Goal: Transaction & Acquisition: Subscribe to service/newsletter

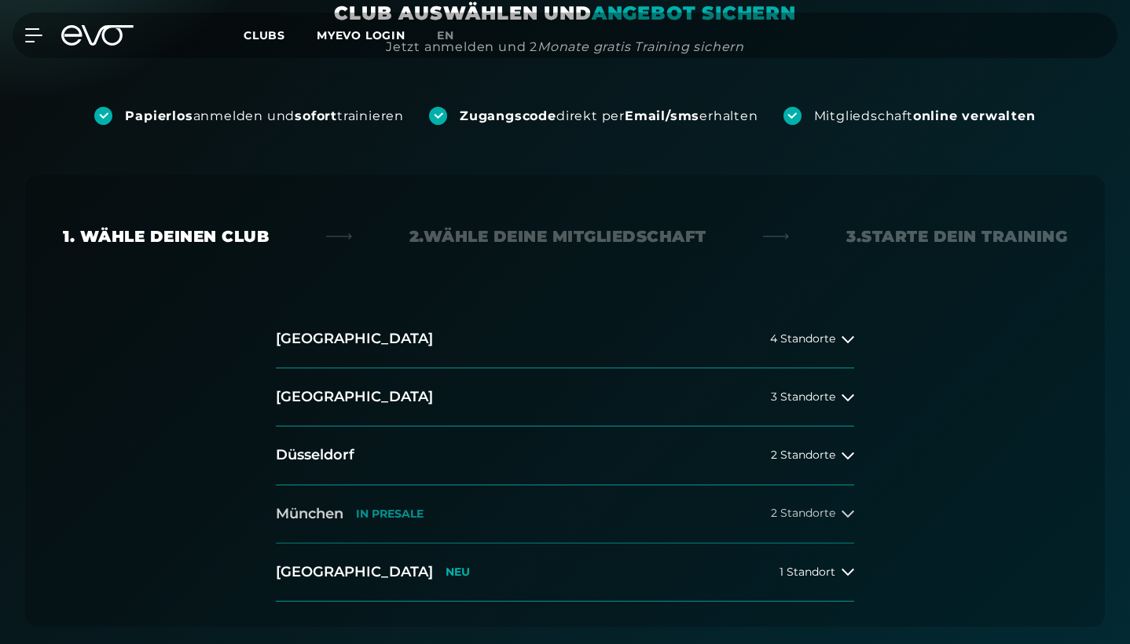
click at [438, 512] on button "[GEOGRAPHIC_DATA] IN [GEOGRAPHIC_DATA] 2 Standorte" at bounding box center [565, 514] width 578 height 58
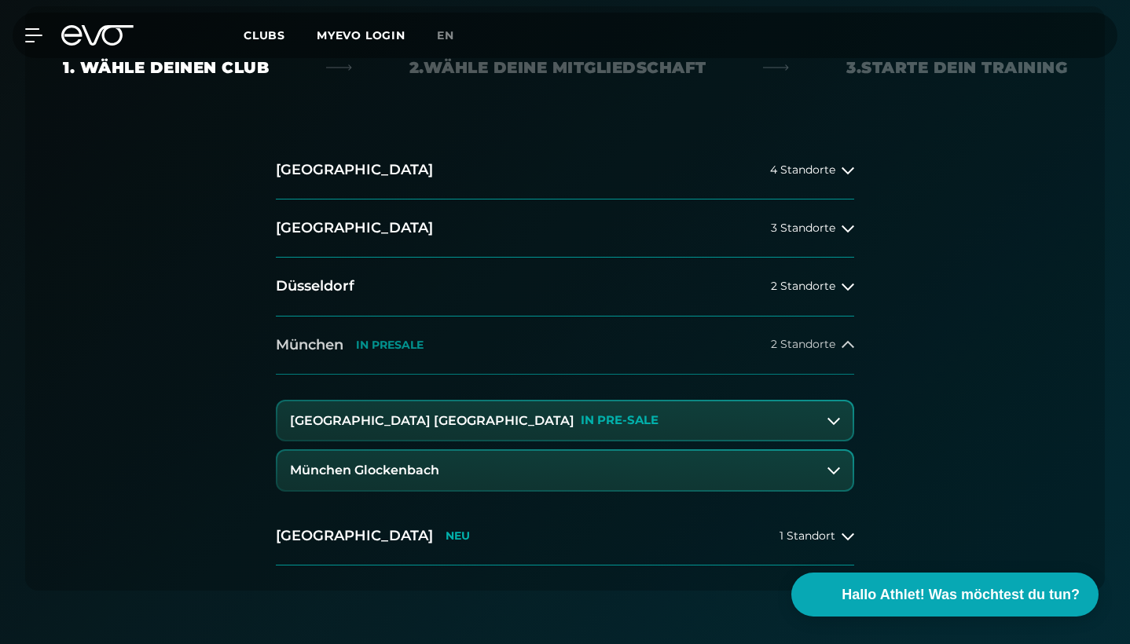
scroll to position [421, 0]
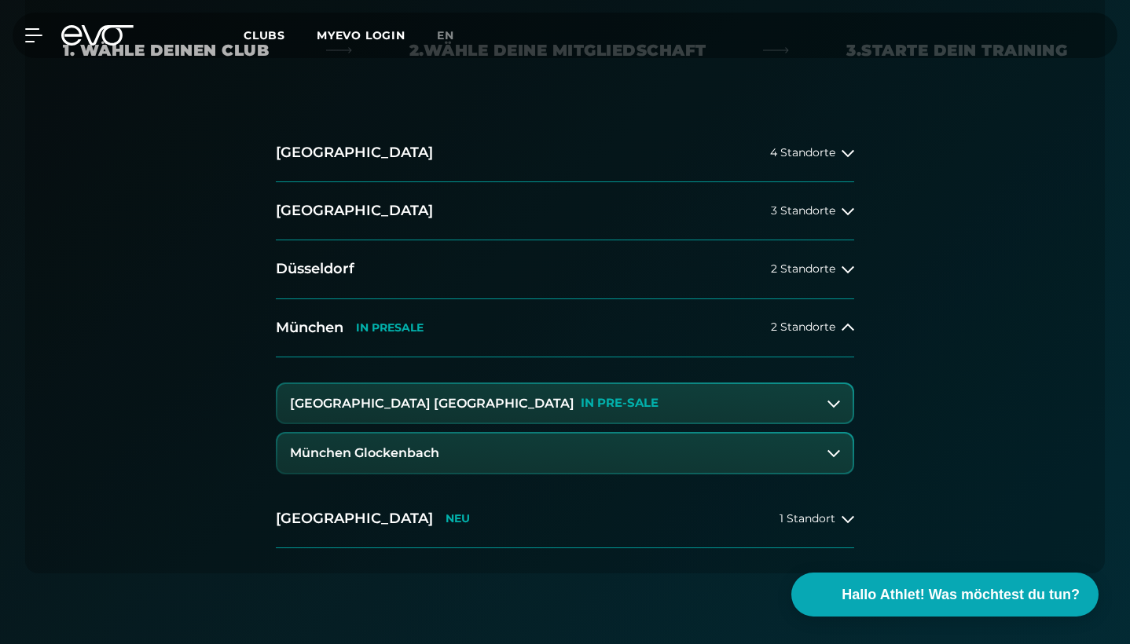
click at [639, 399] on button "[GEOGRAPHIC_DATA] Maxvorstadt IN PRE-SALE" at bounding box center [564, 403] width 575 height 39
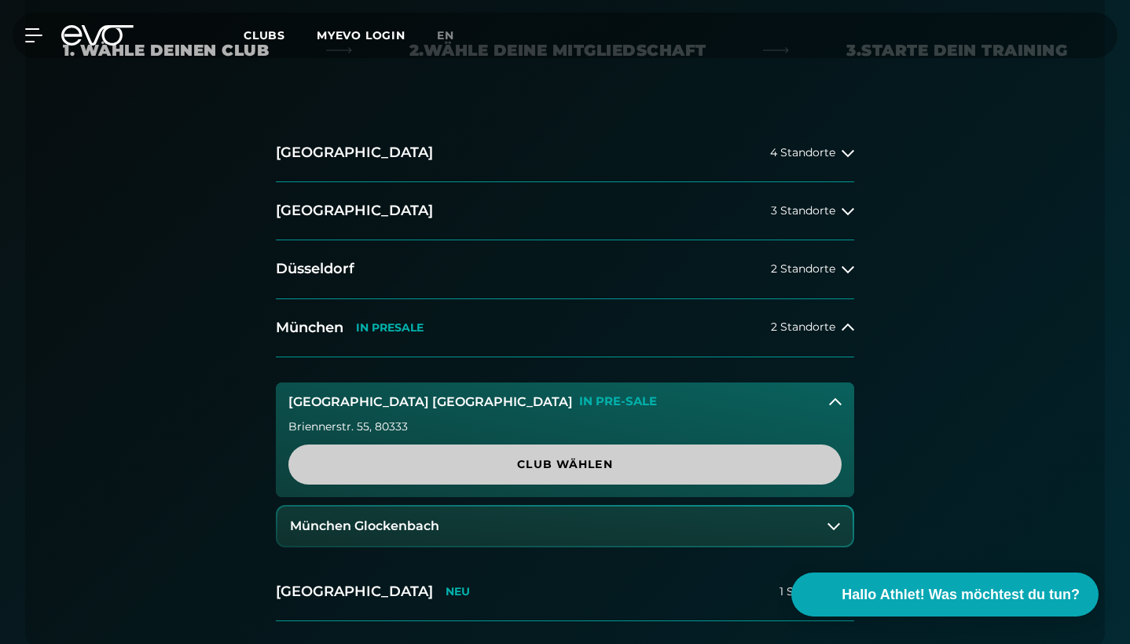
click at [613, 457] on span "Club wählen" at bounding box center [564, 464] width 515 height 16
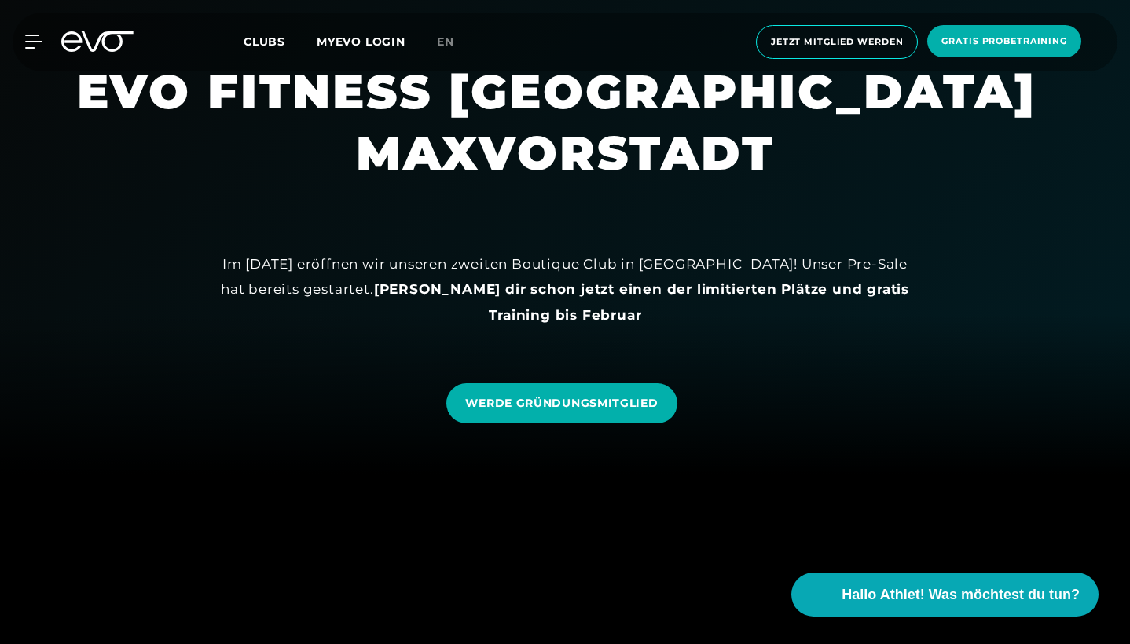
scroll to position [171, 0]
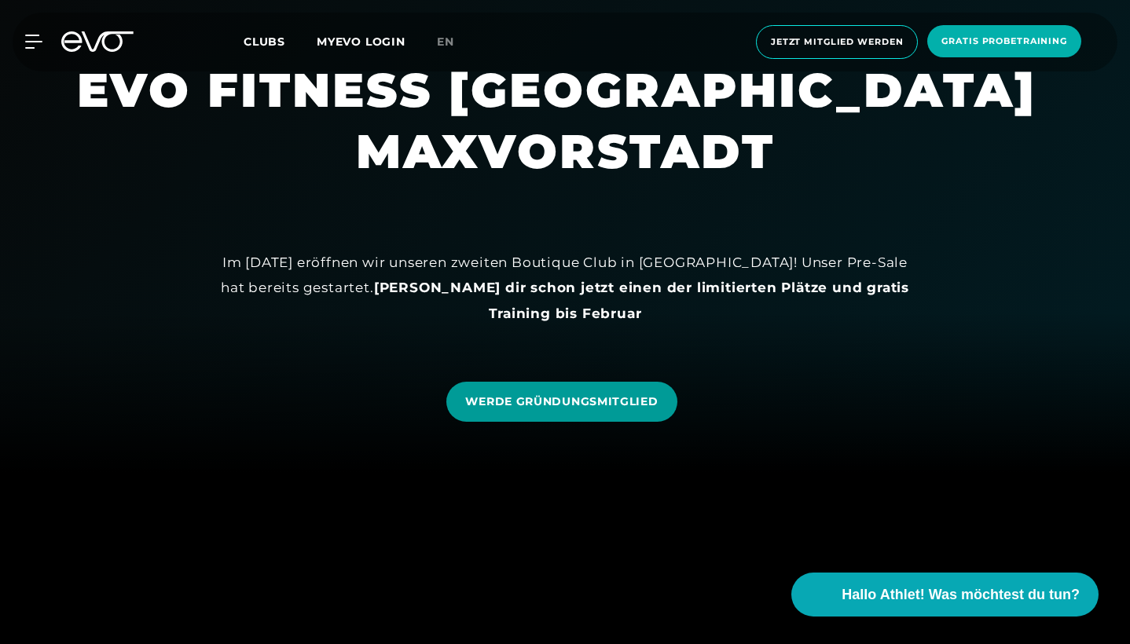
click at [614, 399] on span "WERDE GRÜNDUNGSMITGLIED" at bounding box center [561, 402] width 192 height 16
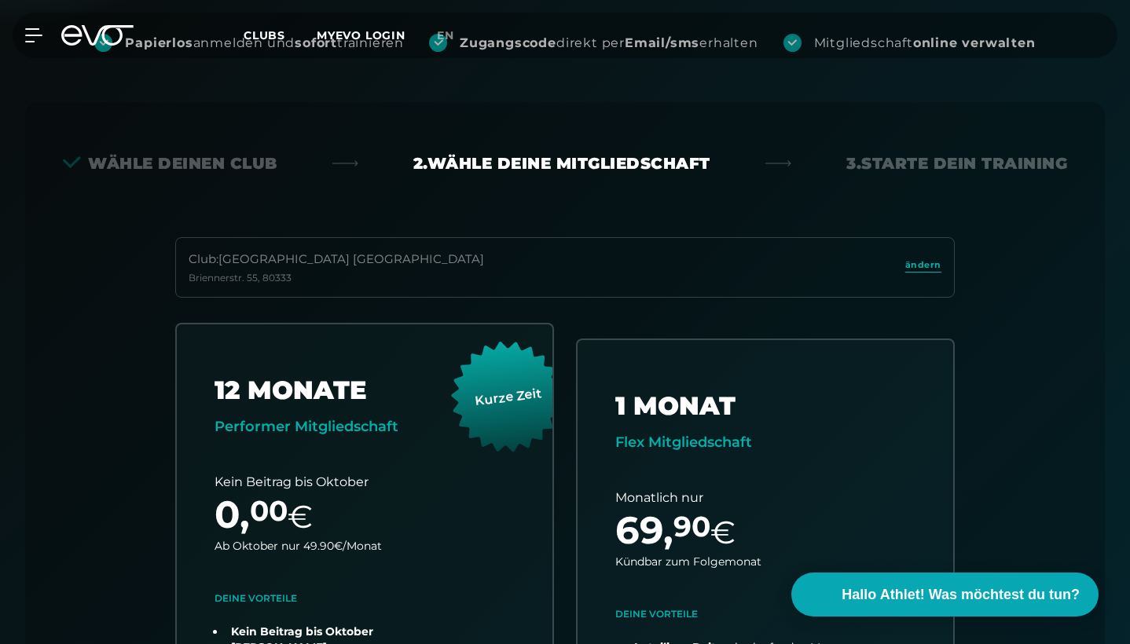
scroll to position [307, 0]
click at [123, 163] on div "Wähle deinen Club" at bounding box center [170, 164] width 214 height 22
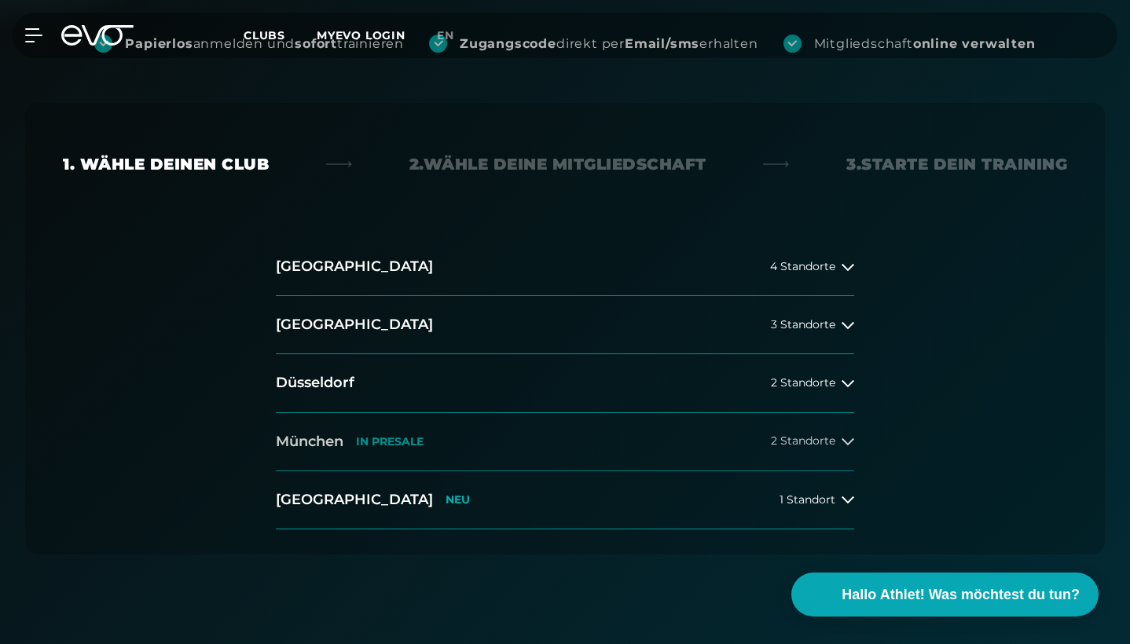
click at [332, 438] on h2 "München" at bounding box center [310, 442] width 68 height 20
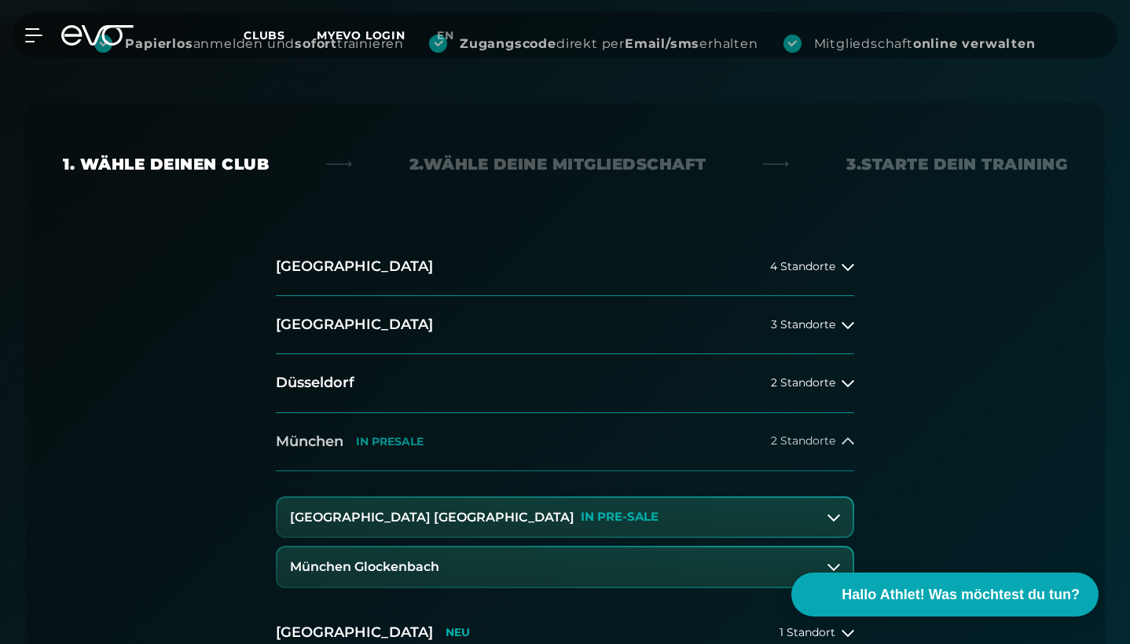
scroll to position [380, 0]
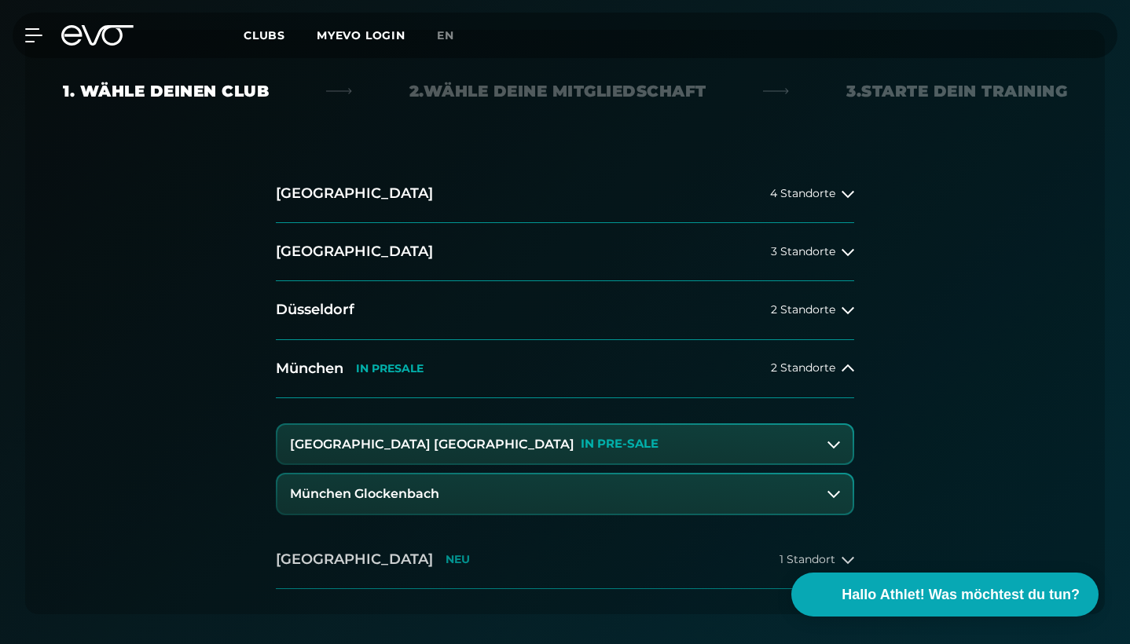
click at [354, 547] on button "[GEOGRAPHIC_DATA] NEU 1 Standort" at bounding box center [565, 560] width 578 height 58
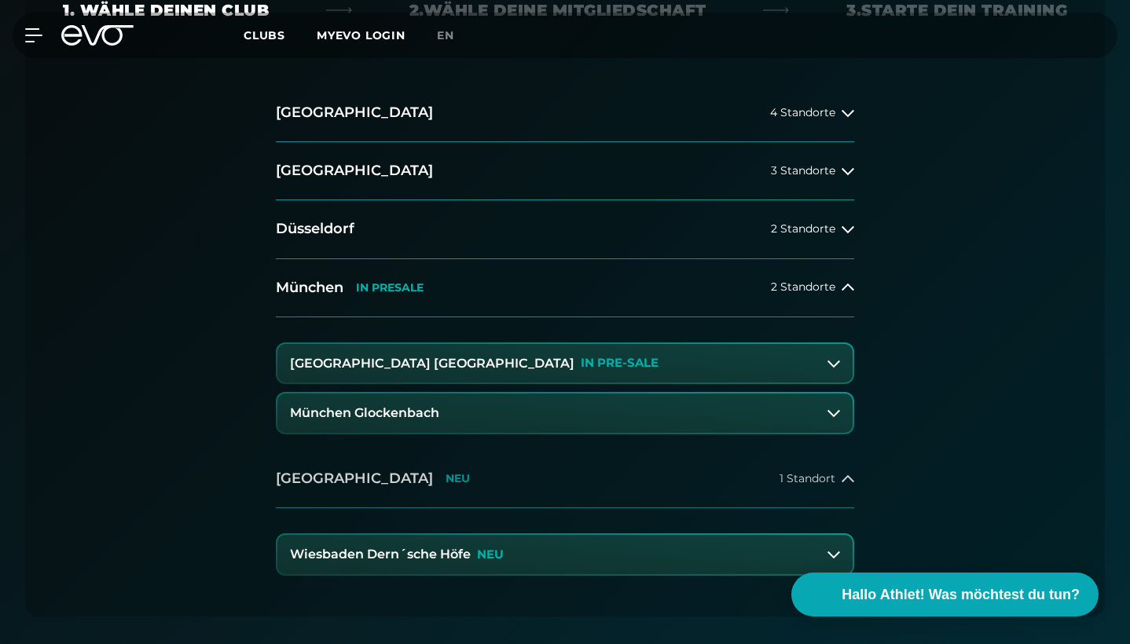
scroll to position [463, 0]
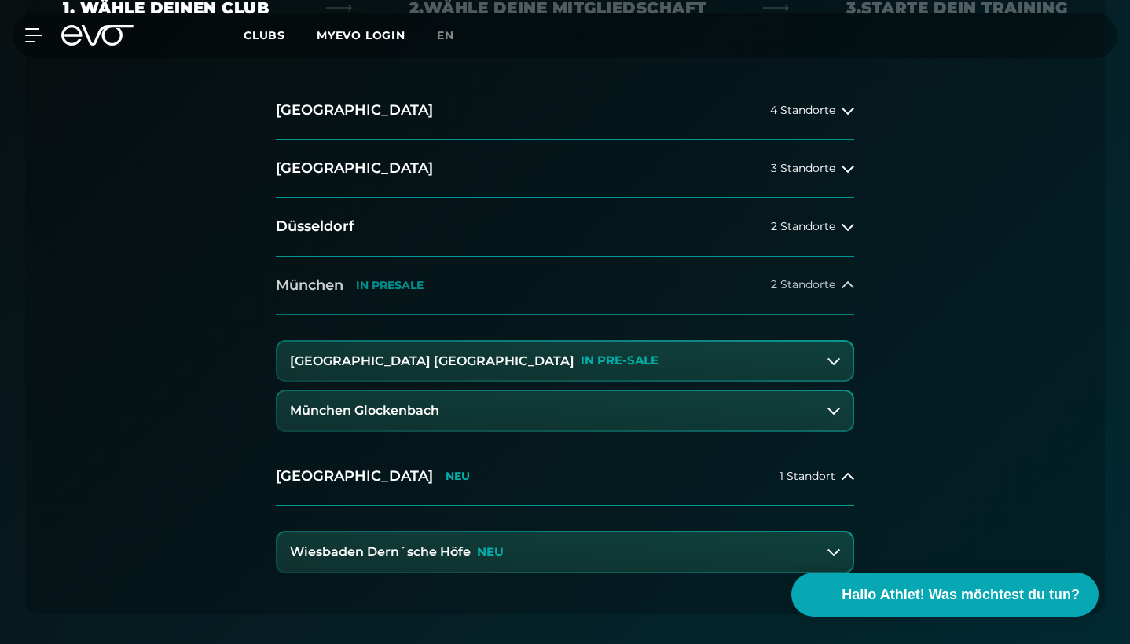
click at [346, 287] on div "[GEOGRAPHIC_DATA] IN [GEOGRAPHIC_DATA]" at bounding box center [350, 286] width 148 height 20
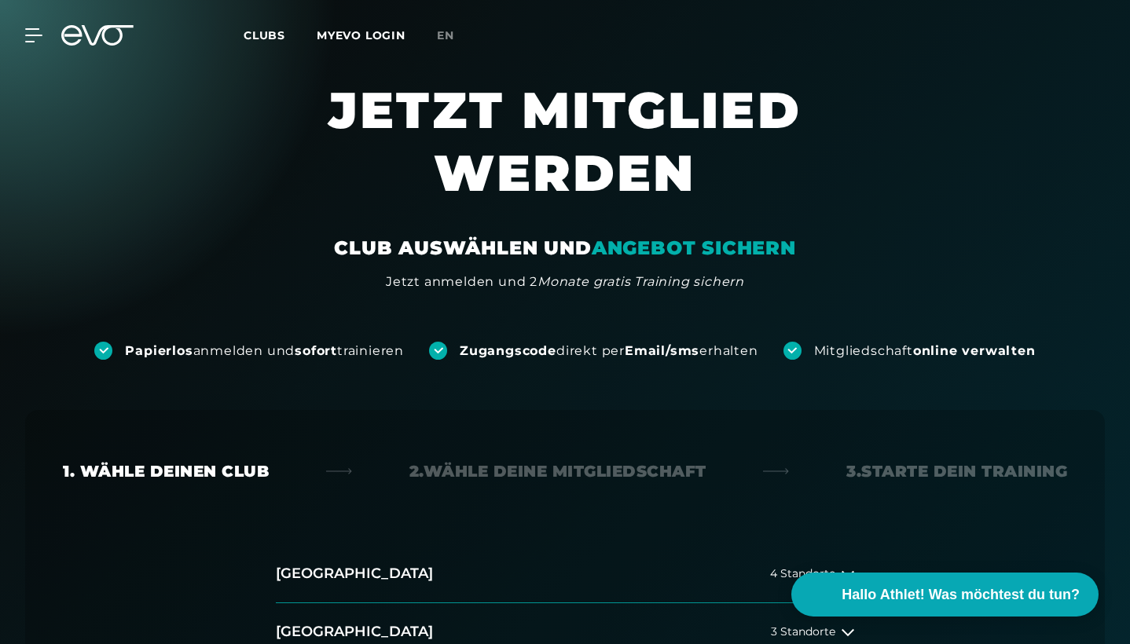
scroll to position [0, 0]
click at [28, 34] on icon at bounding box center [36, 35] width 23 height 14
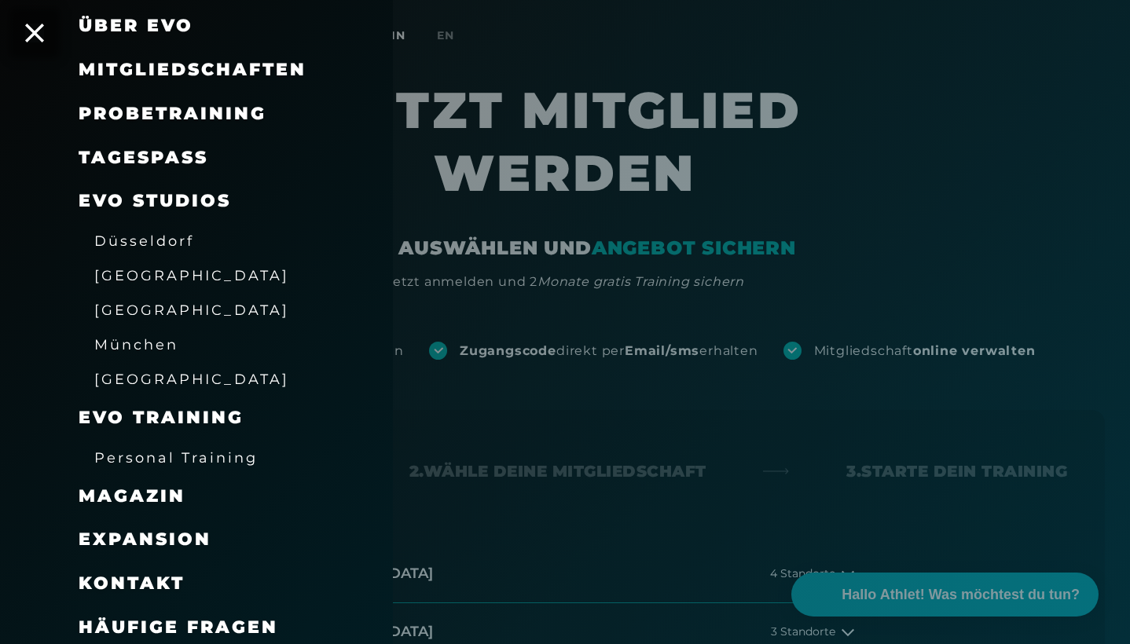
scroll to position [112, 0]
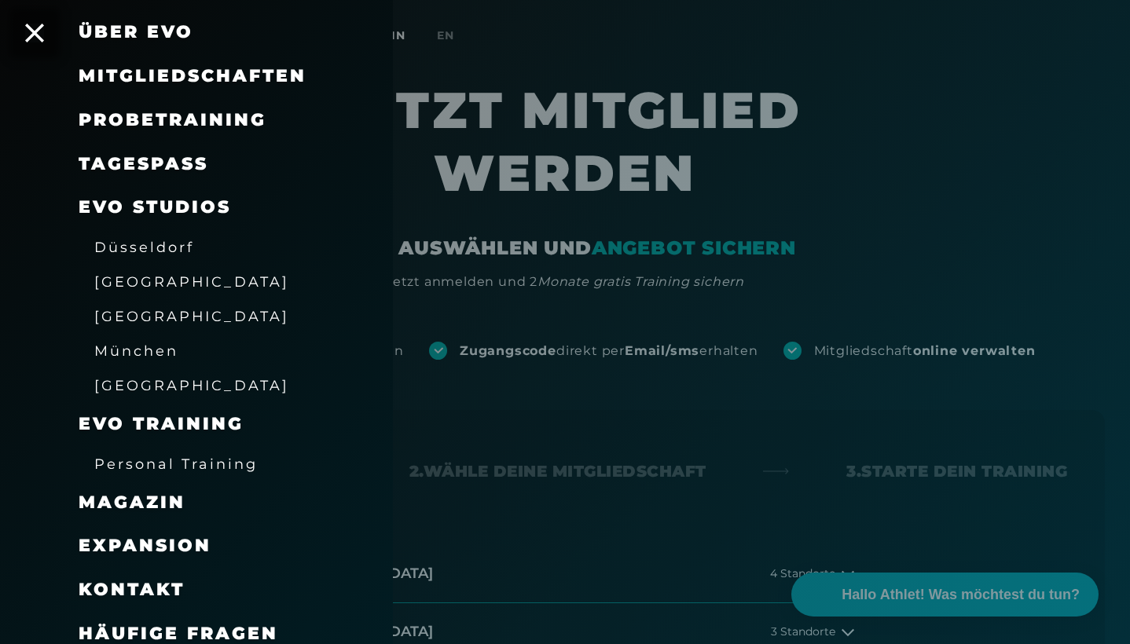
click at [145, 346] on span "München" at bounding box center [136, 351] width 84 height 16
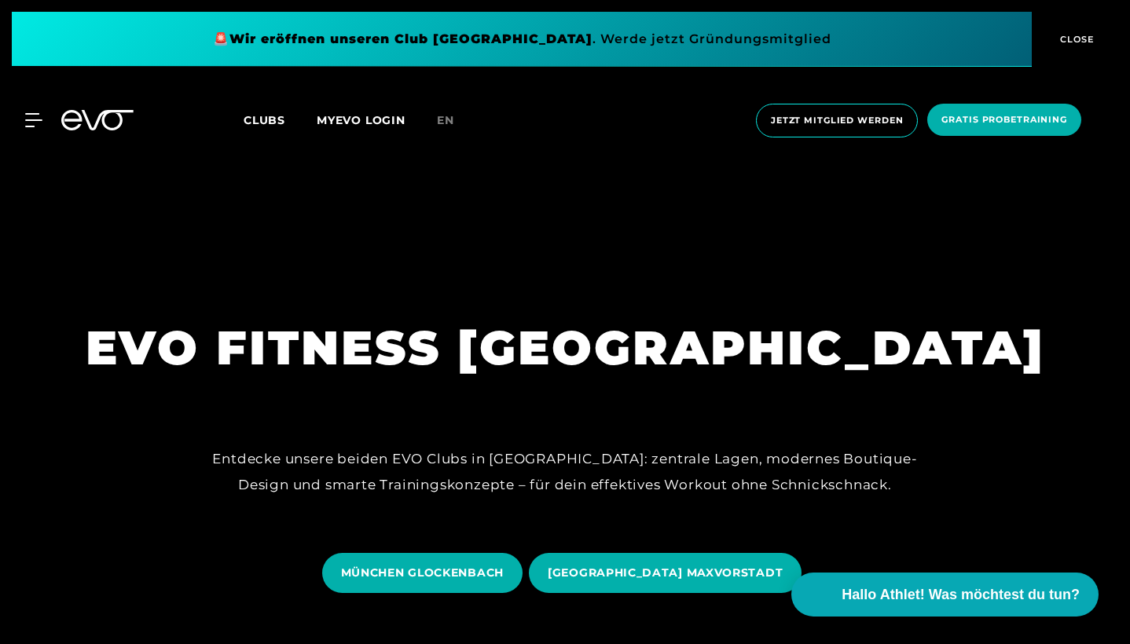
click at [255, 369] on h1 "EVO FITNESS [GEOGRAPHIC_DATA]" at bounding box center [565, 347] width 959 height 61
